Goal: Complete application form

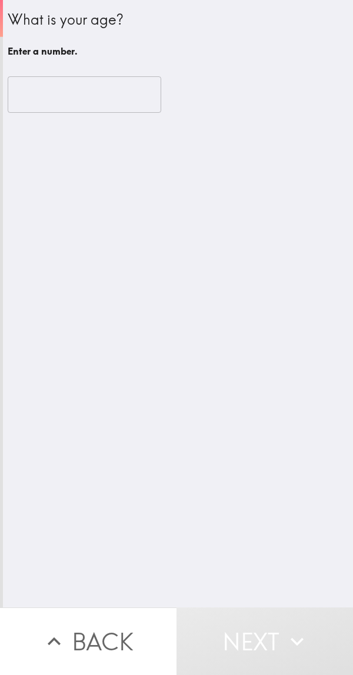
click at [38, 90] on input "number" at bounding box center [84, 94] width 153 height 36
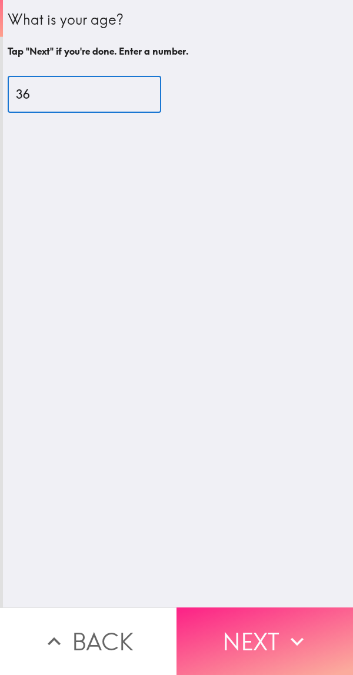
type input "36"
click at [294, 629] on icon "button" at bounding box center [297, 642] width 26 height 26
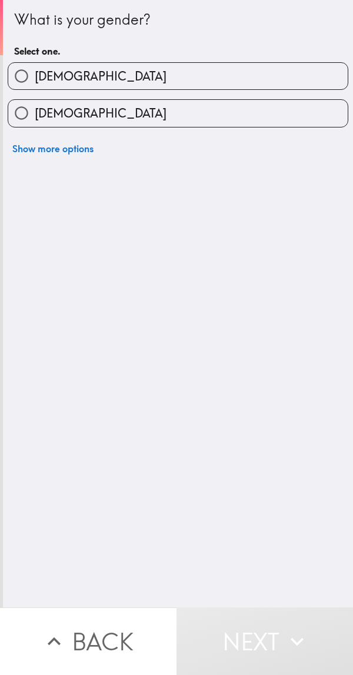
click at [25, 78] on input "[DEMOGRAPHIC_DATA]" at bounding box center [21, 76] width 26 height 26
radio input "true"
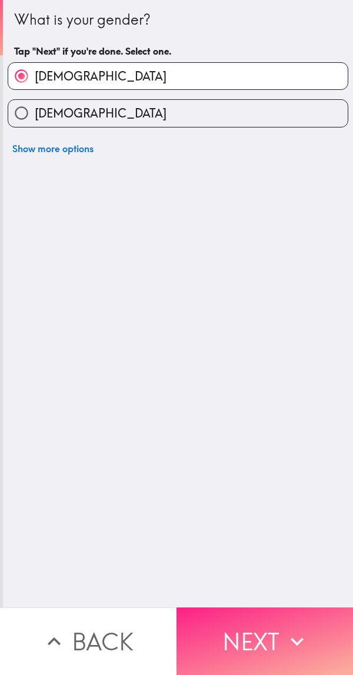
click at [287, 633] on icon "button" at bounding box center [297, 642] width 26 height 26
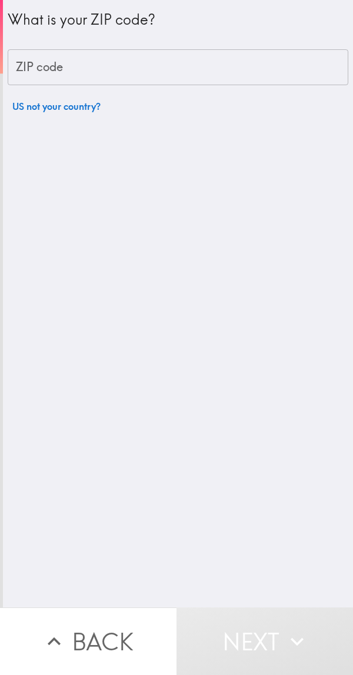
click at [41, 73] on div "ZIP code ZIP code" at bounding box center [178, 67] width 340 height 36
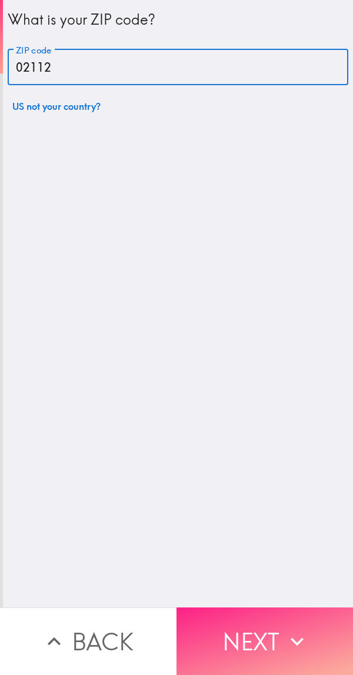
type input "02112"
click at [278, 642] on button "Next" at bounding box center [264, 642] width 176 height 68
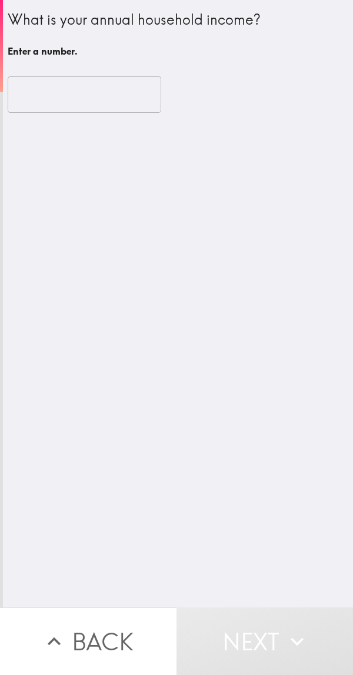
click at [34, 93] on input "number" at bounding box center [84, 94] width 153 height 36
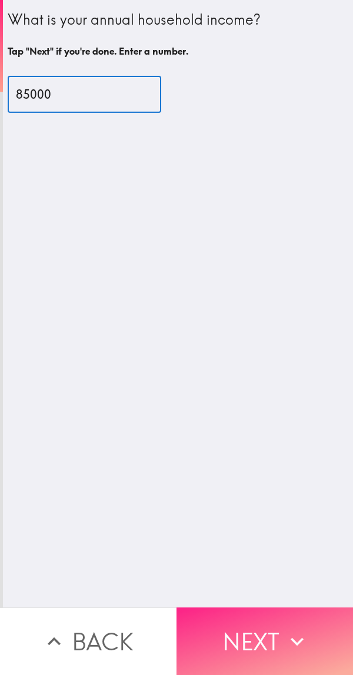
type input "85000"
click at [284, 629] on icon "button" at bounding box center [297, 642] width 26 height 26
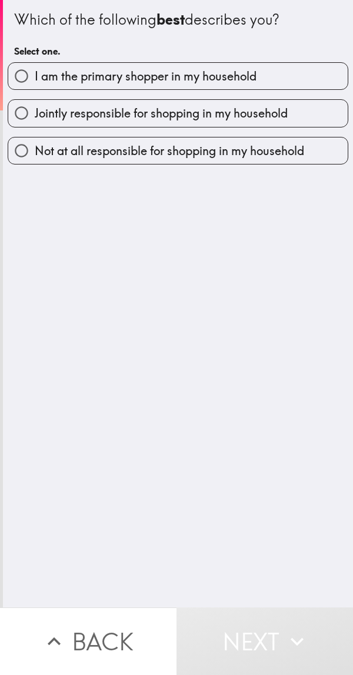
click at [26, 69] on input "I am the primary shopper in my household" at bounding box center [21, 76] width 26 height 26
radio input "true"
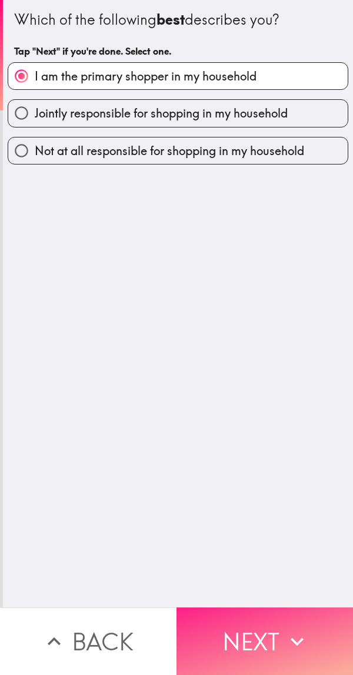
click at [284, 634] on icon "button" at bounding box center [297, 642] width 26 height 26
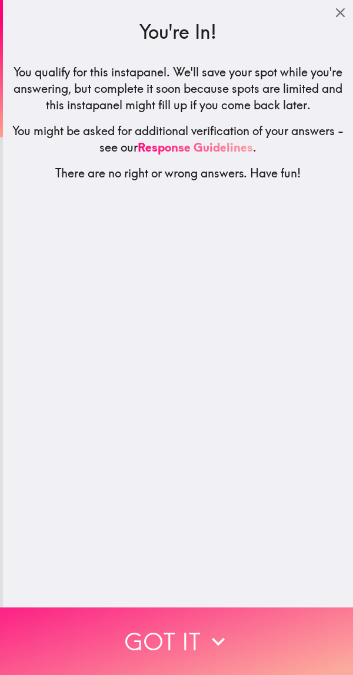
click at [244, 645] on button "Got it" at bounding box center [176, 642] width 353 height 68
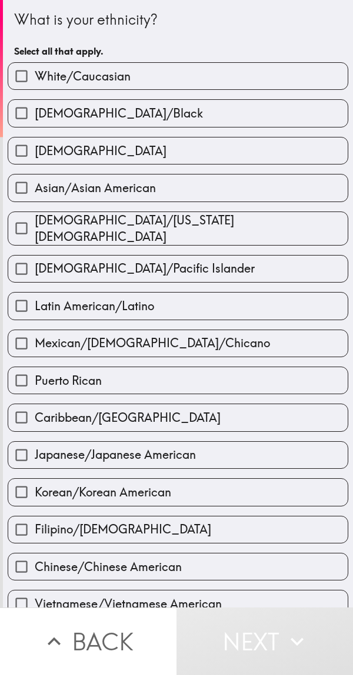
click at [20, 73] on input "White/Caucasian" at bounding box center [21, 76] width 26 height 26
checkbox input "true"
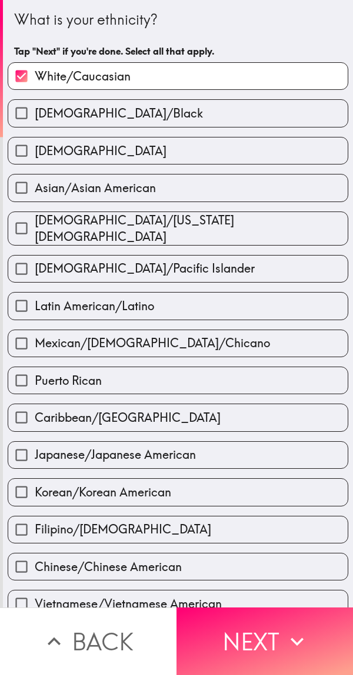
scroll to position [162, 0]
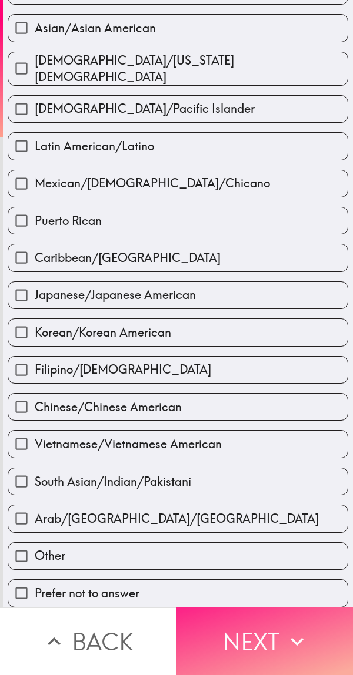
click at [264, 633] on button "Next" at bounding box center [264, 642] width 176 height 68
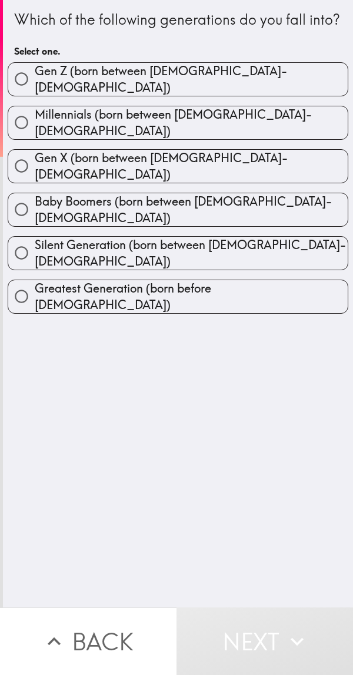
click at [29, 136] on input "Millennials (born between [DEMOGRAPHIC_DATA]-[DEMOGRAPHIC_DATA])" at bounding box center [21, 122] width 26 height 26
radio input "true"
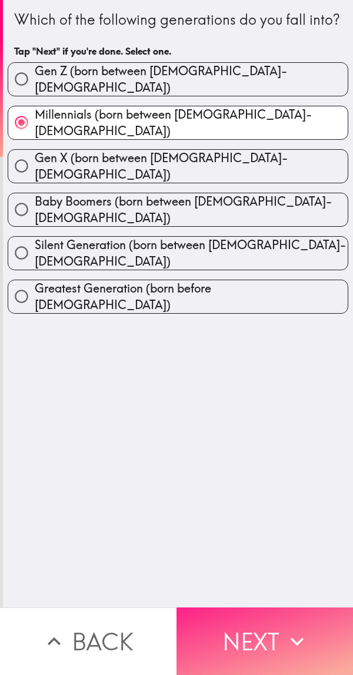
click at [267, 639] on button "Next" at bounding box center [264, 642] width 176 height 68
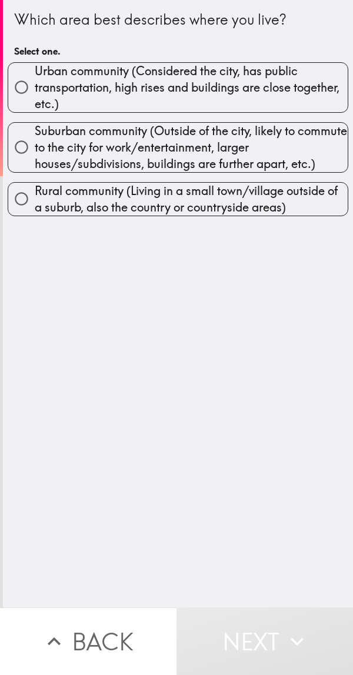
click at [17, 86] on input "Urban community (Considered the city, has public transportation, high rises and…" at bounding box center [21, 87] width 26 height 26
radio input "true"
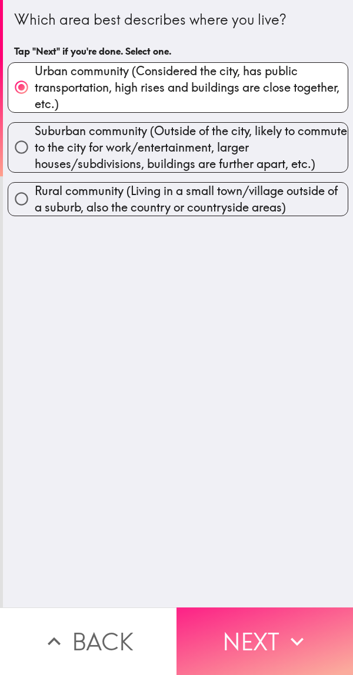
click at [284, 634] on icon "button" at bounding box center [297, 642] width 26 height 26
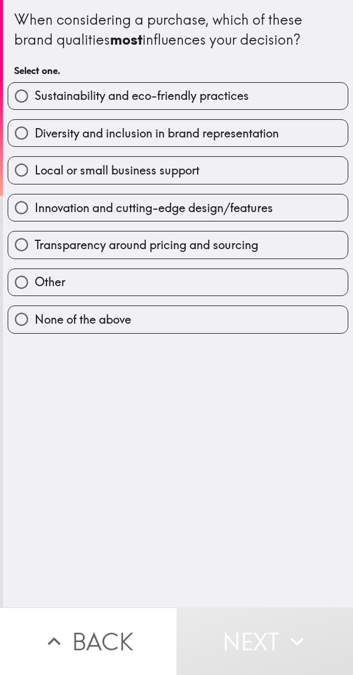
click at [17, 163] on input "Local or small business support" at bounding box center [21, 170] width 26 height 26
radio input "true"
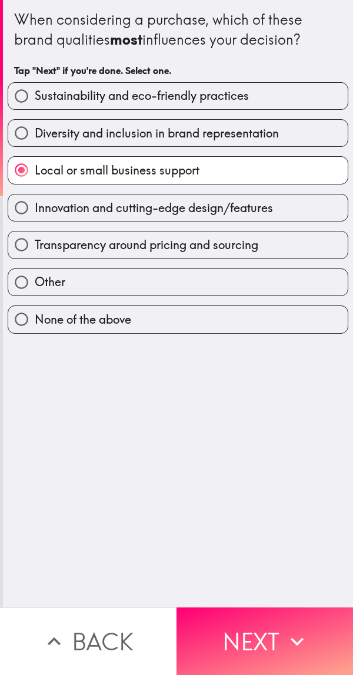
click at [28, 95] on input "Sustainability and eco-friendly practices" at bounding box center [21, 96] width 26 height 26
radio input "true"
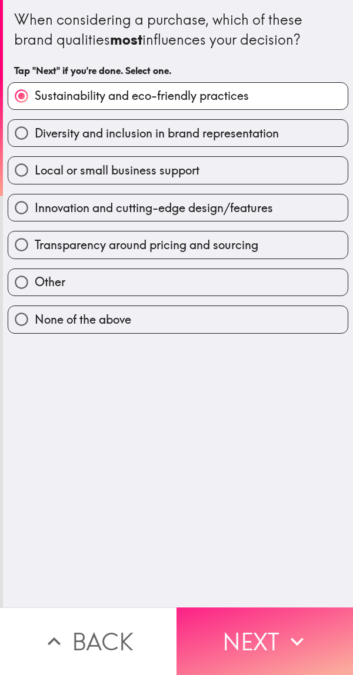
click at [271, 634] on button "Next" at bounding box center [264, 642] width 176 height 68
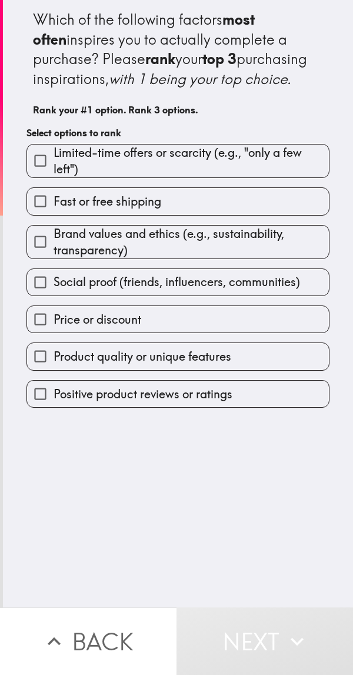
click at [37, 174] on input "Limited-time offers or scarcity (e.g., "only a few left")" at bounding box center [40, 161] width 26 height 26
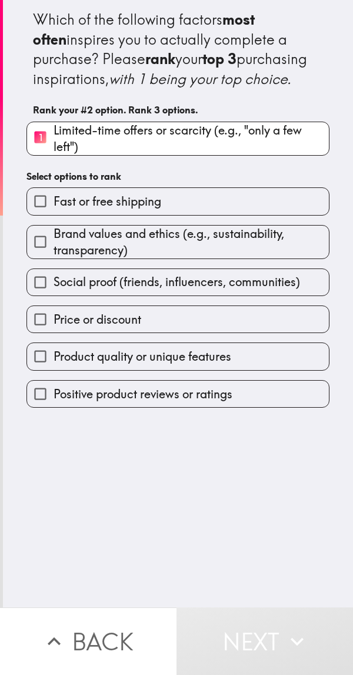
click at [40, 329] on input "Price or discount" at bounding box center [40, 319] width 26 height 26
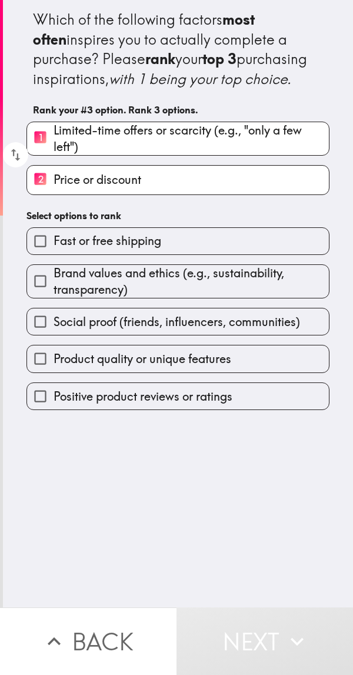
click at [38, 372] on input "Product quality or unique features" at bounding box center [40, 359] width 26 height 26
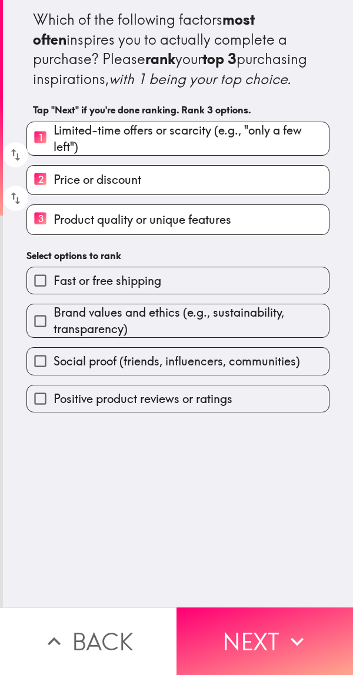
click at [47, 195] on input "2 Price or discount" at bounding box center [40, 180] width 26 height 29
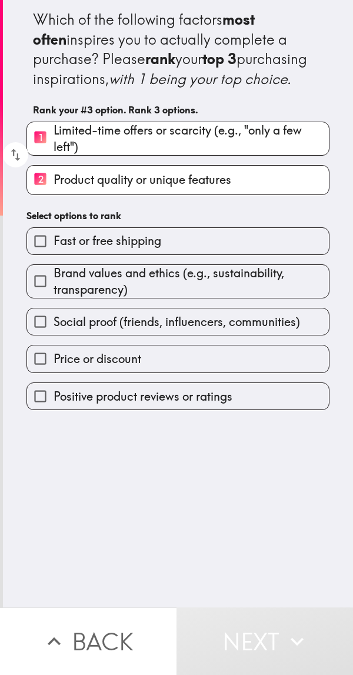
click at [42, 295] on input "Brand values and ethics (e.g., sustainability, transparency)" at bounding box center [40, 281] width 26 height 26
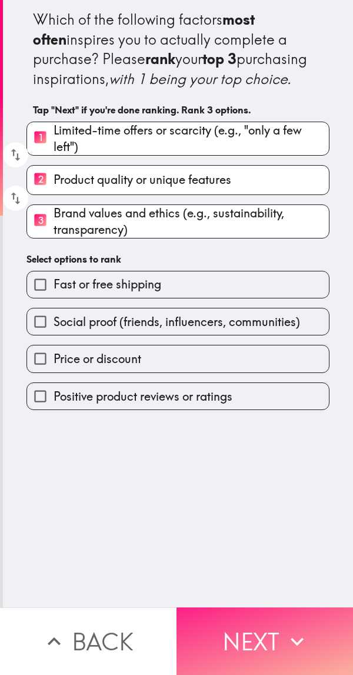
click at [268, 635] on button "Next" at bounding box center [264, 642] width 176 height 68
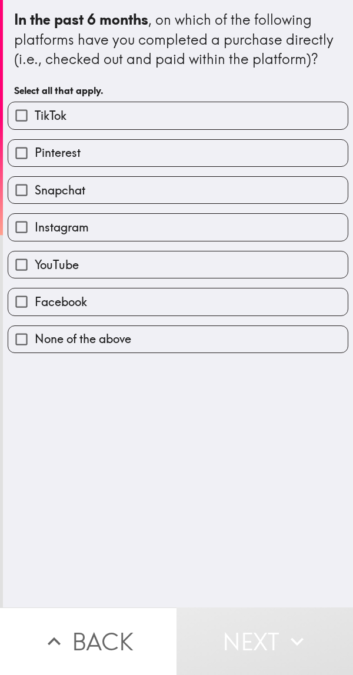
click at [25, 110] on input "TikTok" at bounding box center [21, 115] width 26 height 26
checkbox input "true"
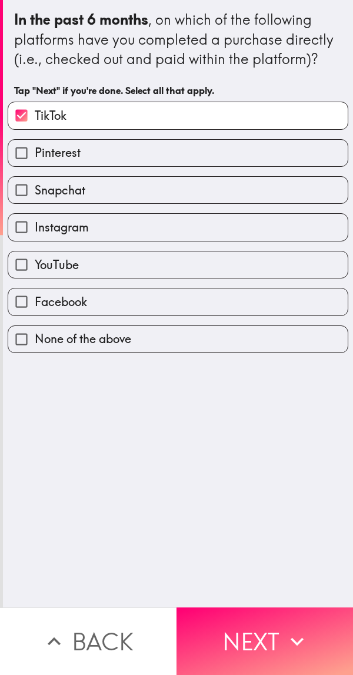
click at [25, 217] on input "Instagram" at bounding box center [21, 227] width 26 height 26
checkbox input "true"
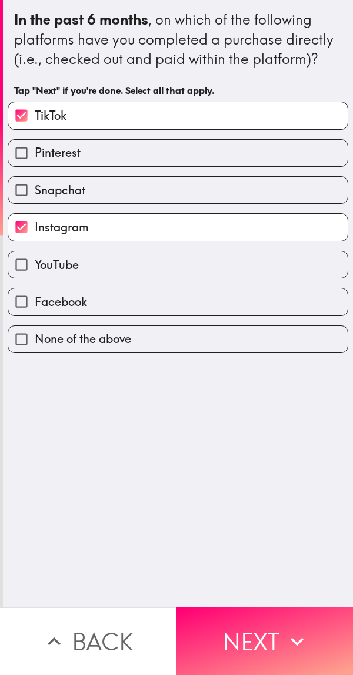
click at [22, 256] on input "YouTube" at bounding box center [21, 265] width 26 height 26
checkbox input "true"
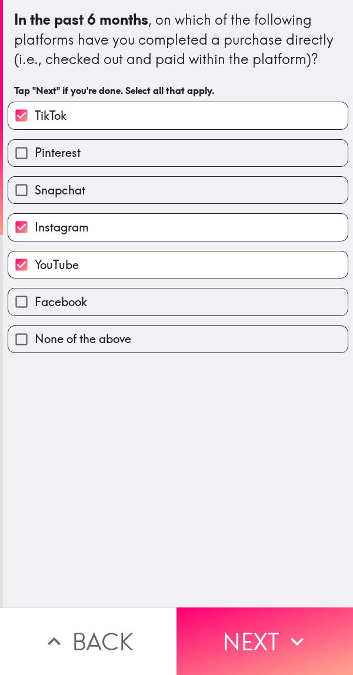
click at [24, 299] on input "Facebook" at bounding box center [21, 302] width 26 height 26
checkbox input "true"
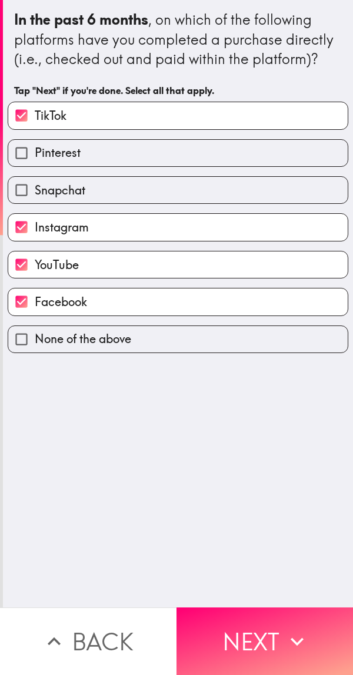
click at [15, 145] on input "Pinterest" at bounding box center [21, 153] width 26 height 26
checkbox input "true"
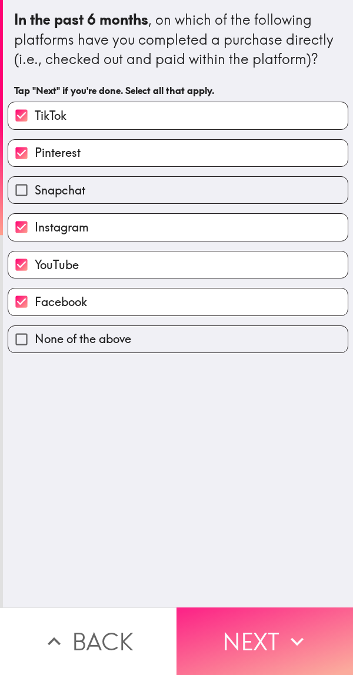
click at [252, 630] on button "Next" at bounding box center [264, 642] width 176 height 68
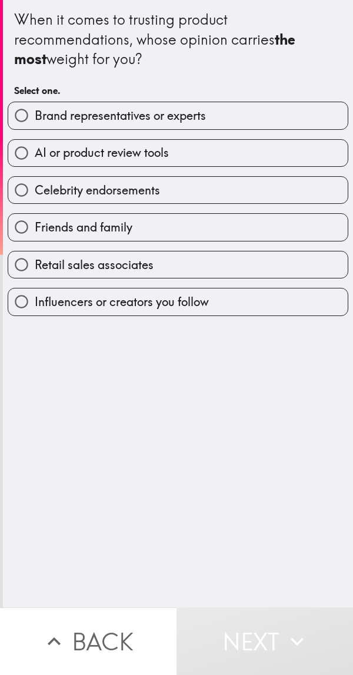
click at [21, 148] on input "AI or product review tools" at bounding box center [21, 153] width 26 height 26
radio input "true"
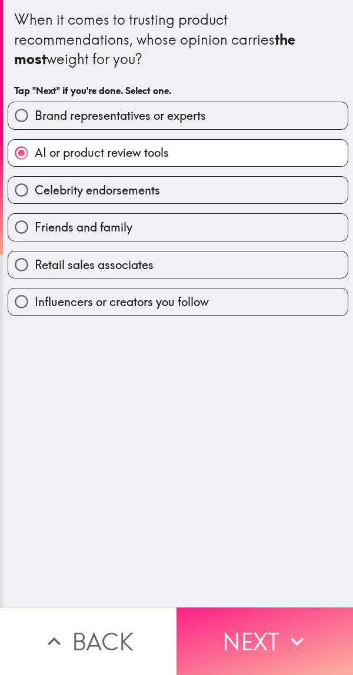
click at [256, 631] on button "Next" at bounding box center [264, 642] width 176 height 68
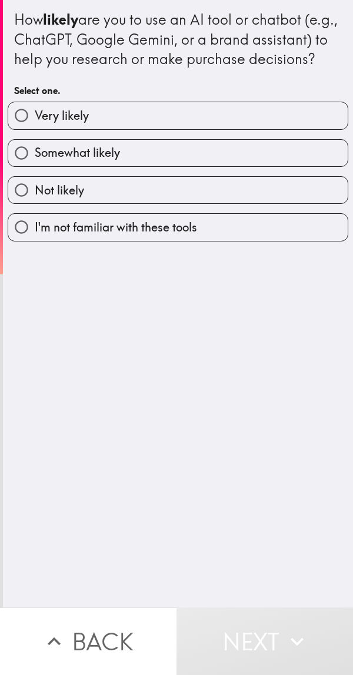
click at [22, 129] on input "Very likely" at bounding box center [21, 115] width 26 height 26
radio input "true"
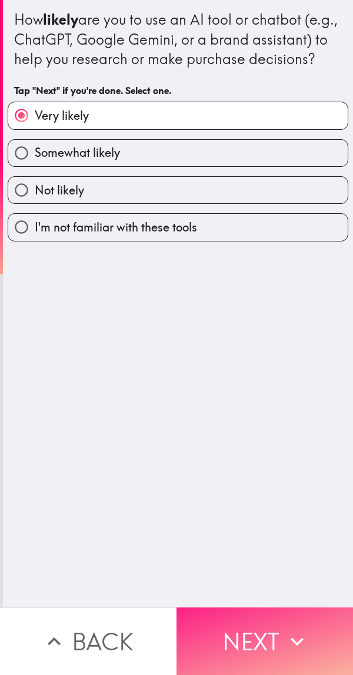
click at [260, 631] on button "Next" at bounding box center [264, 642] width 176 height 68
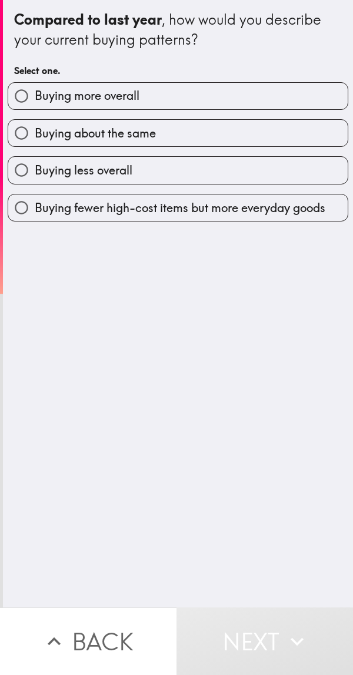
click at [11, 92] on input "Buying more overall" at bounding box center [21, 96] width 26 height 26
radio input "true"
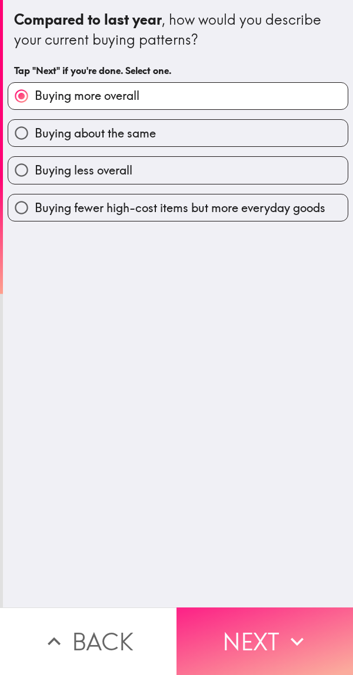
click at [257, 631] on button "Next" at bounding box center [264, 642] width 176 height 68
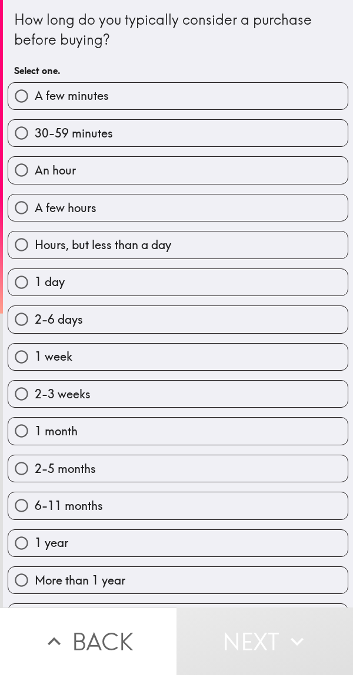
click at [14, 132] on input "30-59 minutes" at bounding box center [21, 133] width 26 height 26
radio input "true"
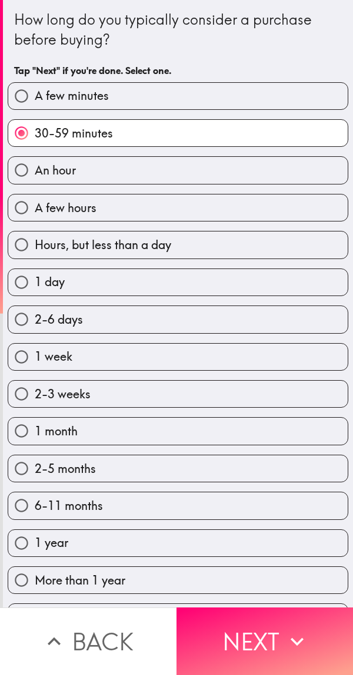
click at [26, 135] on input "30-59 minutes" at bounding box center [21, 133] width 26 height 26
click at [16, 85] on input "A few minutes" at bounding box center [21, 96] width 26 height 26
radio input "true"
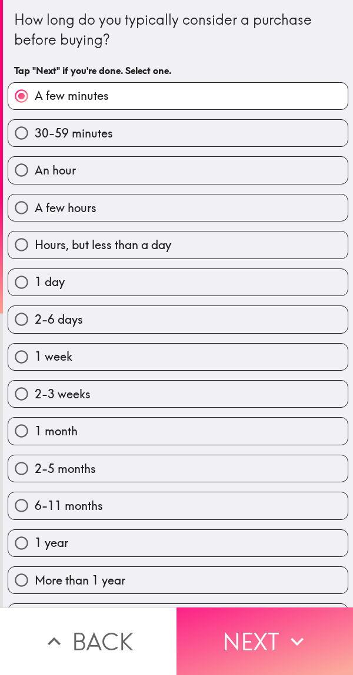
click at [255, 629] on button "Next" at bounding box center [264, 642] width 176 height 68
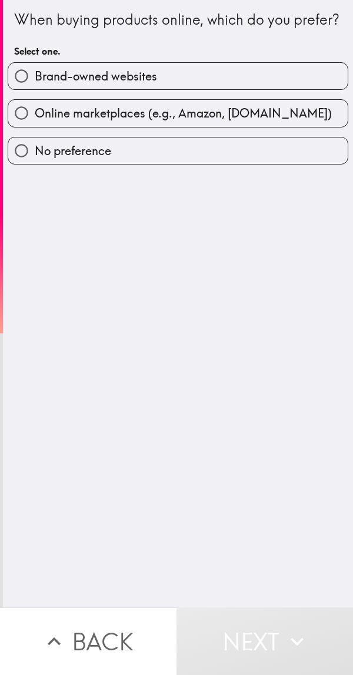
click at [26, 126] on input "Online marketplaces (e.g., Amazon, [DOMAIN_NAME])" at bounding box center [21, 113] width 26 height 26
radio input "true"
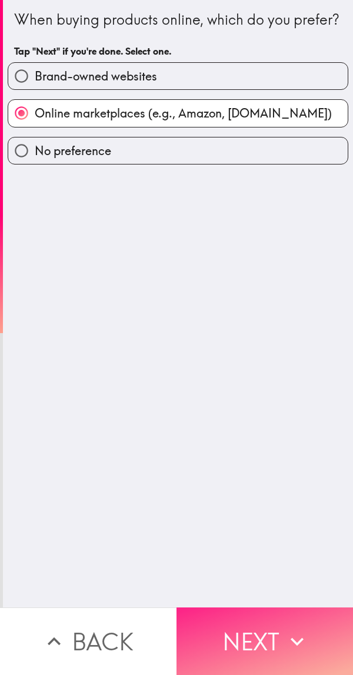
click at [262, 630] on button "Next" at bounding box center [264, 642] width 176 height 68
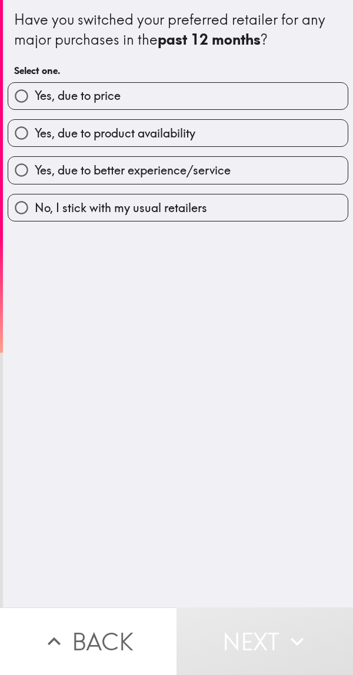
click at [19, 166] on input "Yes, due to better experience/service" at bounding box center [21, 170] width 26 height 26
radio input "true"
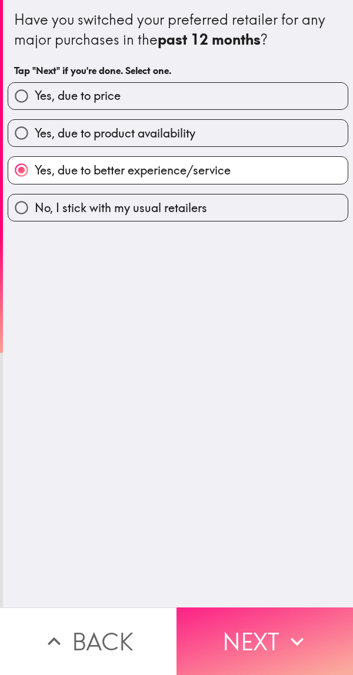
click at [263, 628] on button "Next" at bounding box center [264, 642] width 176 height 68
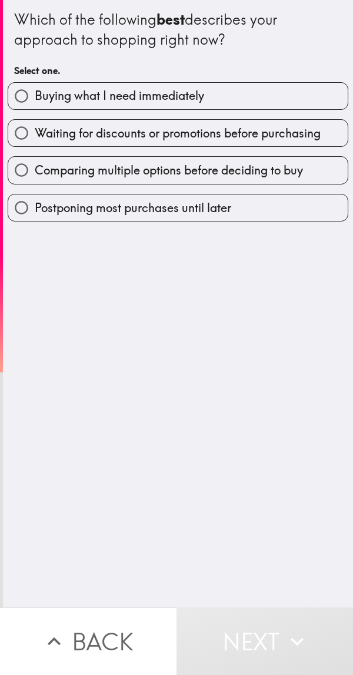
click at [9, 88] on input "Buying what I need immediately" at bounding box center [21, 96] width 26 height 26
radio input "true"
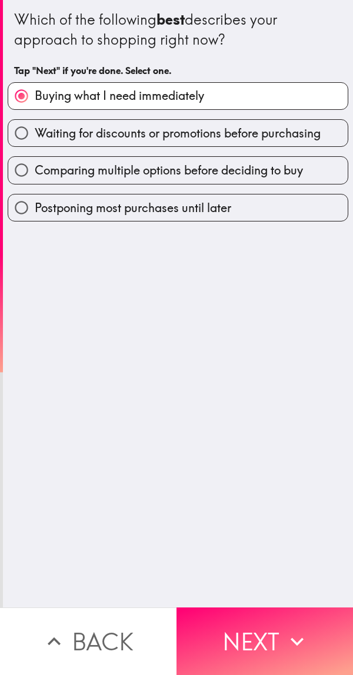
click at [24, 134] on input "Waiting for discounts or promotions before purchasing" at bounding box center [21, 133] width 26 height 26
radio input "true"
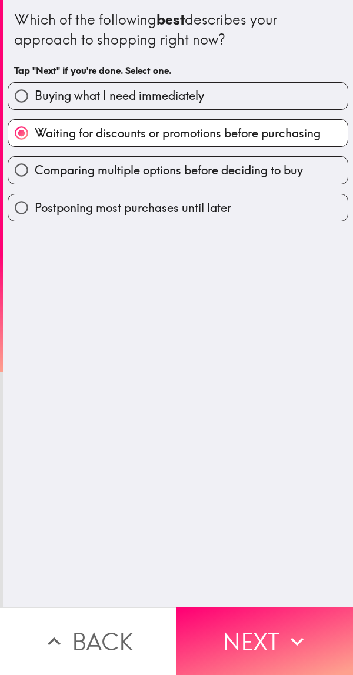
click at [19, 87] on input "Buying what I need immediately" at bounding box center [21, 96] width 26 height 26
radio input "true"
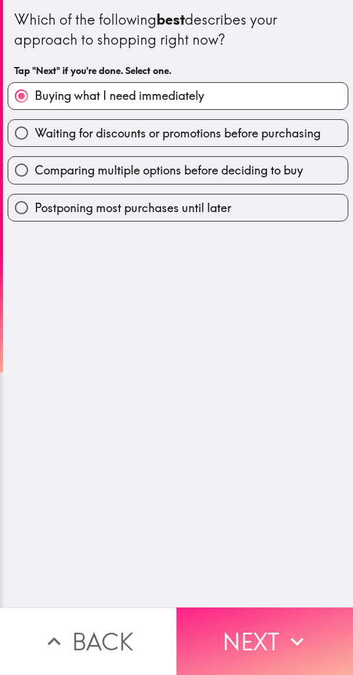
click at [256, 630] on button "Next" at bounding box center [264, 642] width 176 height 68
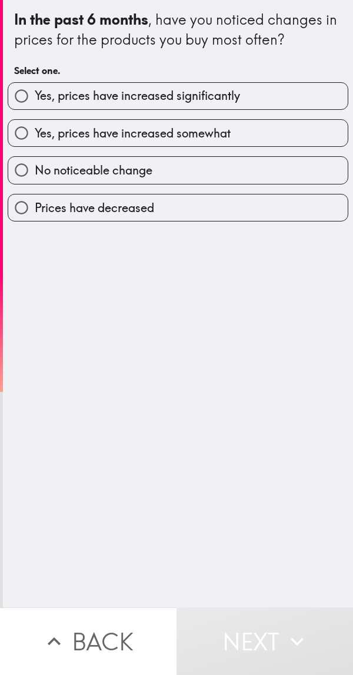
click at [27, 92] on input "Yes, prices have increased significantly" at bounding box center [21, 96] width 26 height 26
radio input "true"
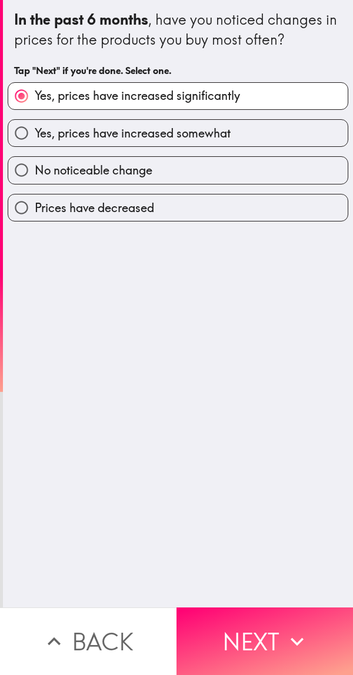
click at [23, 129] on input "Yes, prices have increased somewhat" at bounding box center [21, 133] width 26 height 26
radio input "true"
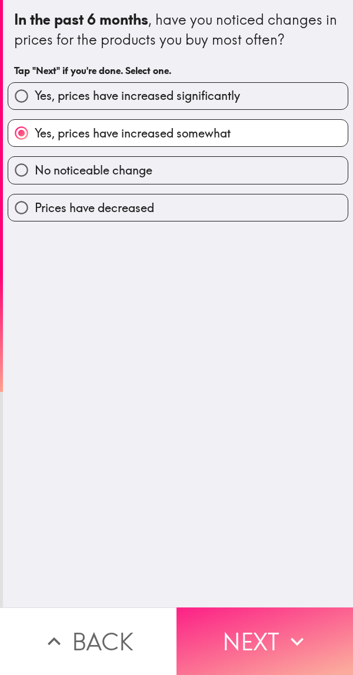
click at [258, 629] on button "Next" at bounding box center [264, 642] width 176 height 68
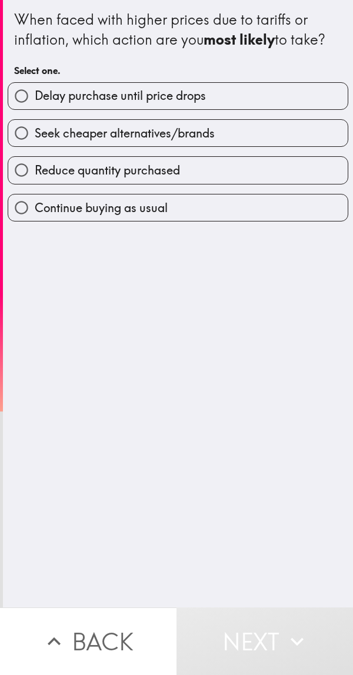
click at [22, 86] on input "Delay purchase until price drops" at bounding box center [21, 96] width 26 height 26
radio input "true"
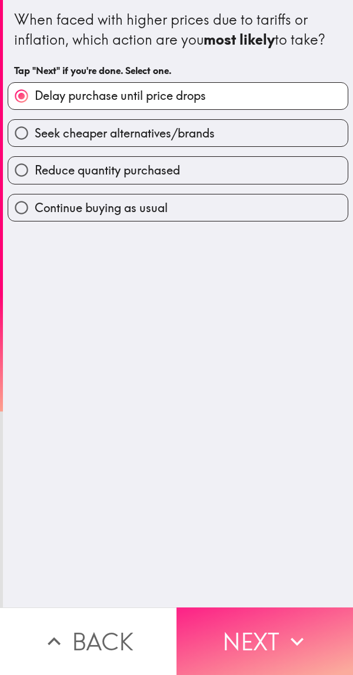
click at [263, 634] on button "Next" at bounding box center [264, 642] width 176 height 68
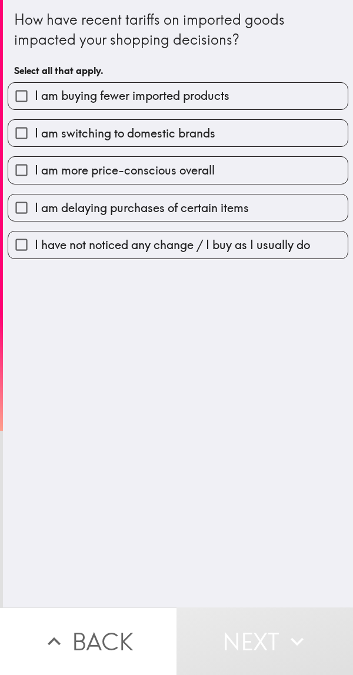
click at [16, 84] on input "I am buying fewer imported products" at bounding box center [21, 96] width 26 height 26
checkbox input "true"
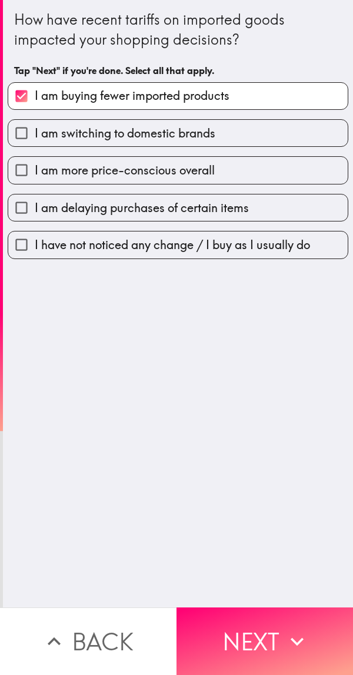
click at [16, 169] on input "I am more price-conscious overall" at bounding box center [21, 170] width 26 height 26
checkbox input "true"
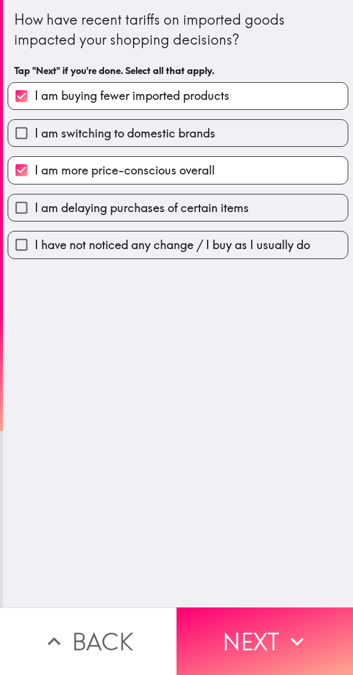
click at [15, 212] on input "I am delaying purchases of certain items" at bounding box center [21, 208] width 26 height 26
checkbox input "true"
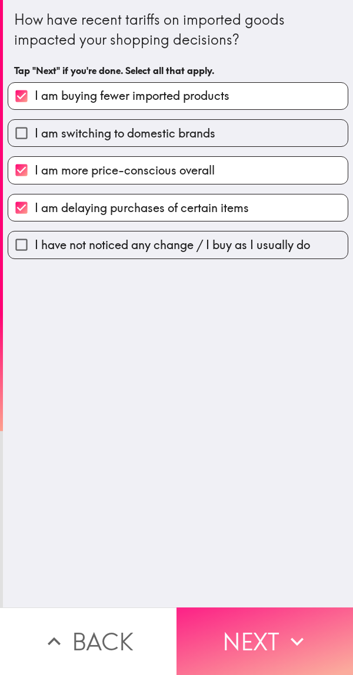
click at [258, 628] on button "Next" at bounding box center [264, 642] width 176 height 68
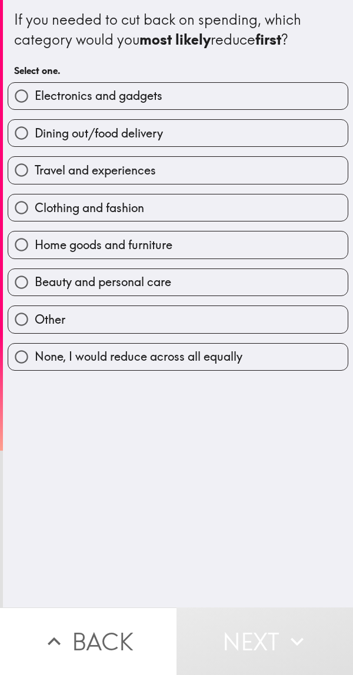
click at [15, 281] on input "Beauty and personal care" at bounding box center [21, 282] width 26 height 26
radio input "true"
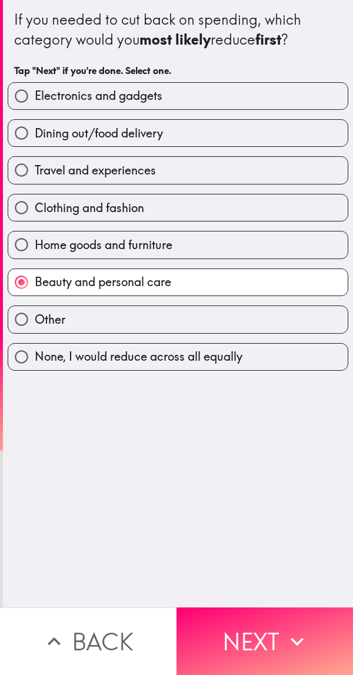
click at [12, 83] on input "Electronics and gadgets" at bounding box center [21, 96] width 26 height 26
radio input "true"
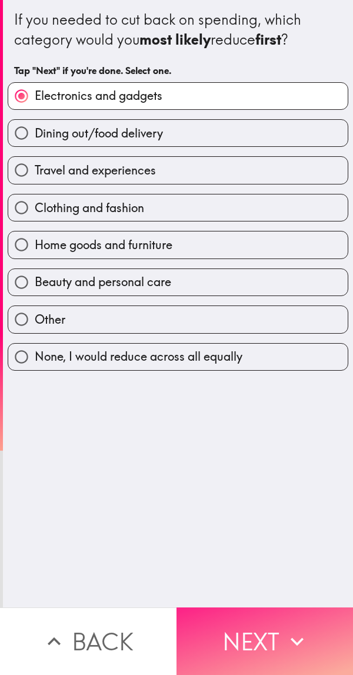
click at [249, 624] on button "Next" at bounding box center [264, 642] width 176 height 68
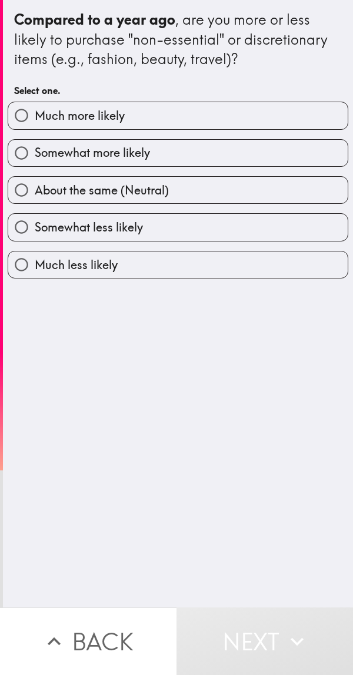
click at [21, 113] on input "Much more likely" at bounding box center [21, 115] width 26 height 26
radio input "true"
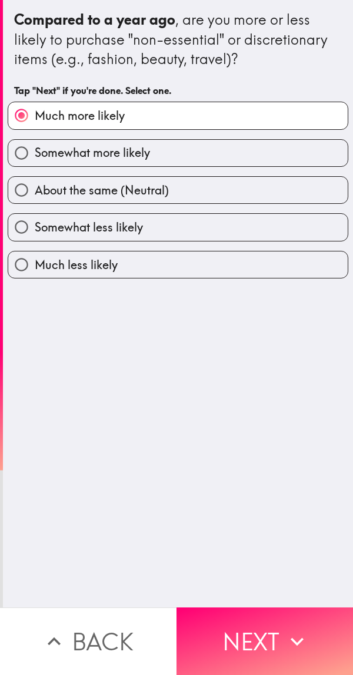
click at [22, 157] on input "Somewhat more likely" at bounding box center [21, 153] width 26 height 26
radio input "true"
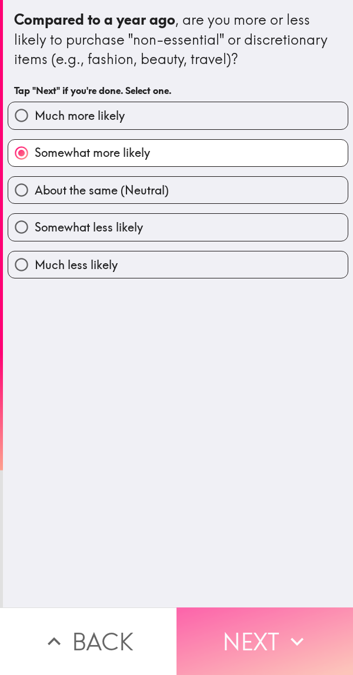
click at [257, 627] on button "Next" at bounding box center [264, 642] width 176 height 68
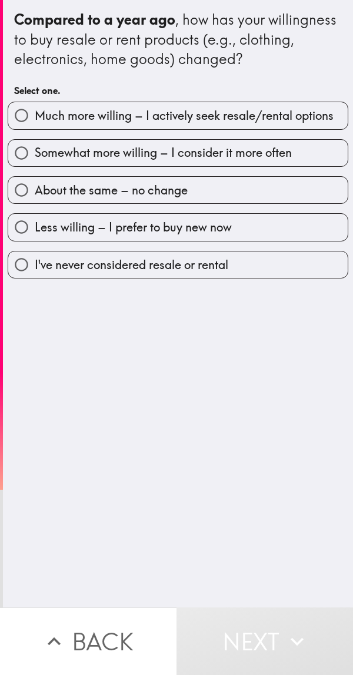
click at [18, 153] on input "Somewhat more willing – I consider it more often" at bounding box center [21, 153] width 26 height 26
radio input "true"
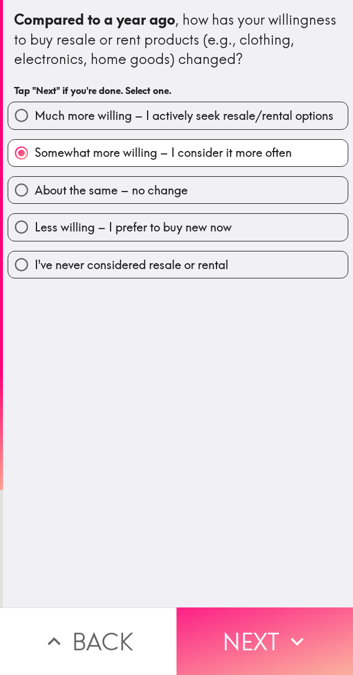
click at [266, 640] on button "Next" at bounding box center [264, 642] width 176 height 68
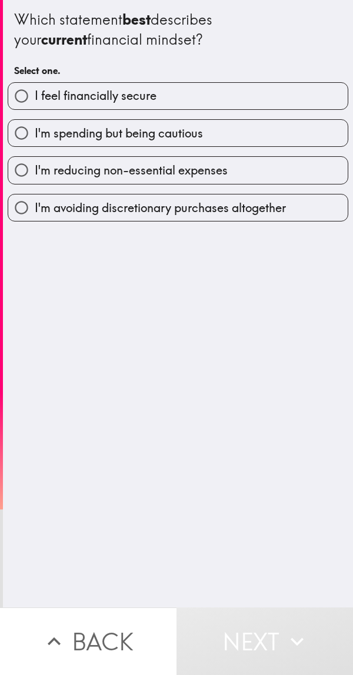
click at [17, 88] on input "I feel financially secure" at bounding box center [21, 96] width 26 height 26
radio input "true"
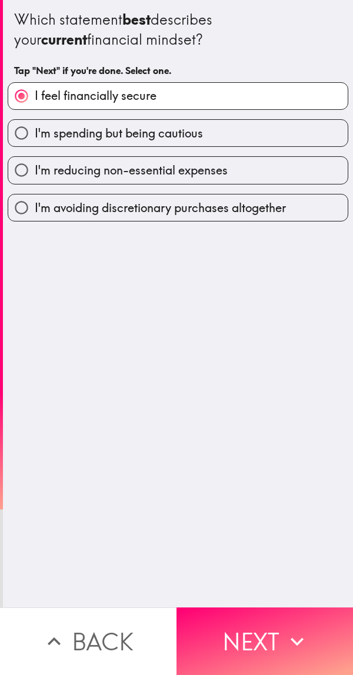
click at [22, 132] on input "I'm spending but being cautious" at bounding box center [21, 133] width 26 height 26
radio input "true"
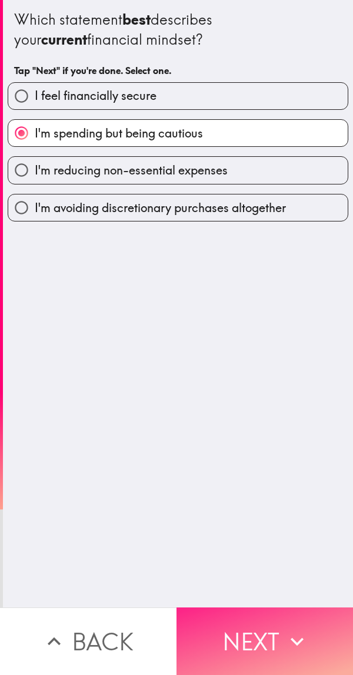
click at [265, 638] on button "Next" at bounding box center [264, 642] width 176 height 68
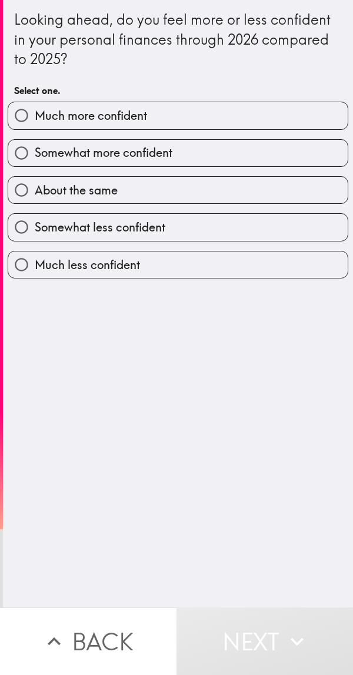
click at [25, 149] on input "Somewhat more confident" at bounding box center [21, 153] width 26 height 26
radio input "true"
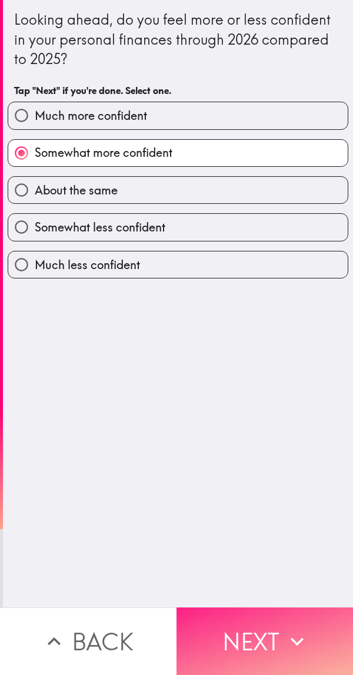
click at [275, 635] on button "Next" at bounding box center [264, 642] width 176 height 68
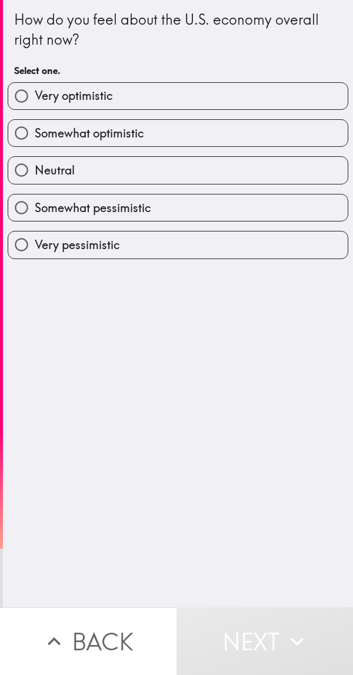
click at [15, 123] on input "Somewhat optimistic" at bounding box center [21, 133] width 26 height 26
radio input "true"
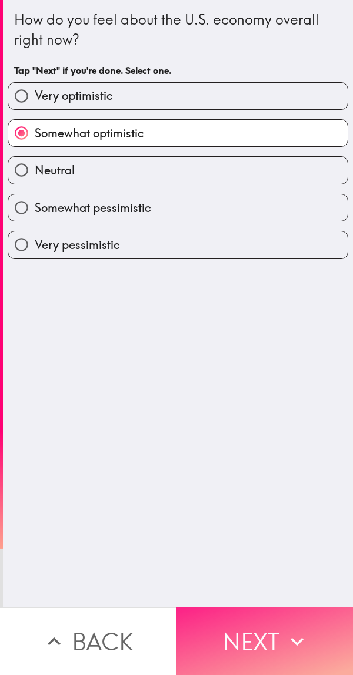
click at [276, 630] on button "Next" at bounding box center [264, 642] width 176 height 68
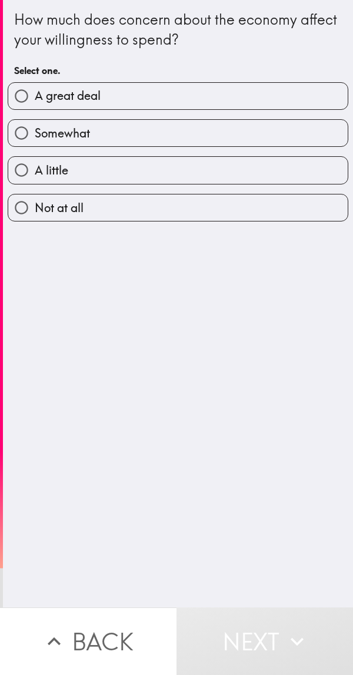
click at [21, 121] on input "Somewhat" at bounding box center [21, 133] width 26 height 26
radio input "true"
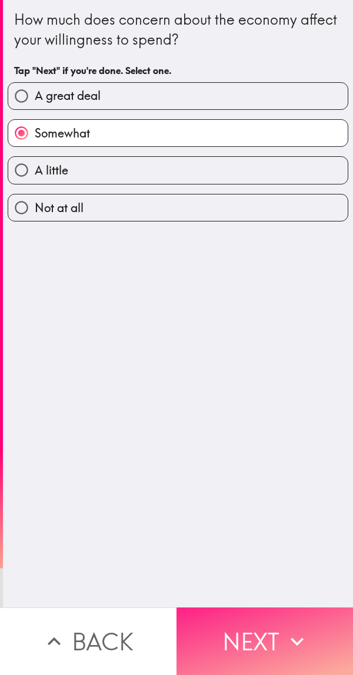
click at [269, 633] on button "Next" at bounding box center [264, 642] width 176 height 68
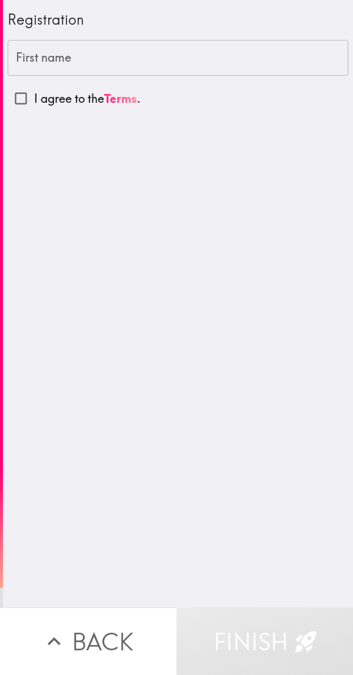
click at [29, 59] on div "First name First name" at bounding box center [178, 58] width 340 height 36
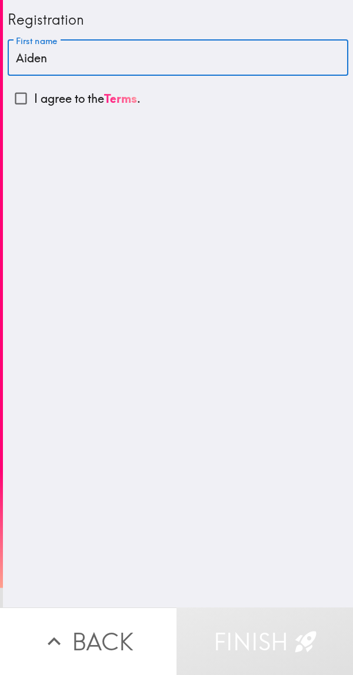
type input "Aiden"
click at [18, 96] on input "I agree to the Terms ." at bounding box center [21, 98] width 26 height 26
checkbox input "true"
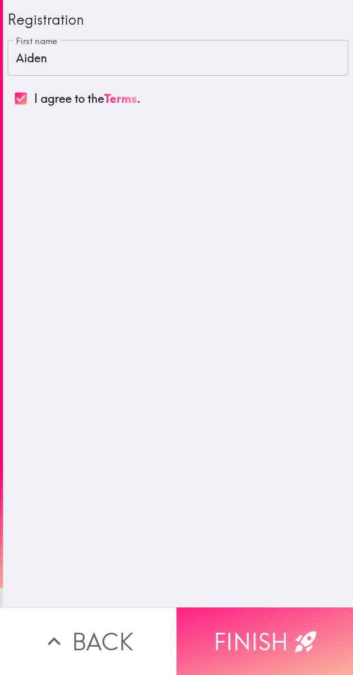
click at [285, 637] on button "Finish" at bounding box center [264, 642] width 176 height 68
